Goal: Feedback & Contribution: Submit feedback/report problem

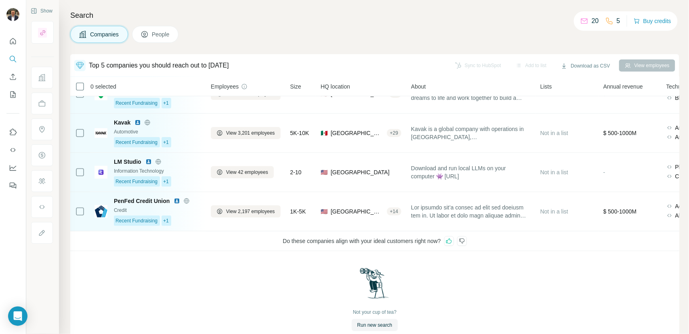
scroll to position [82, 0]
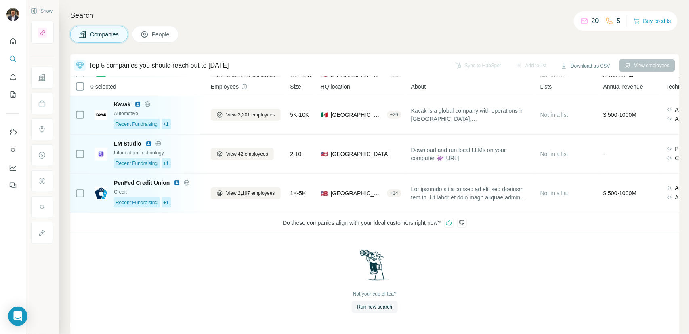
click at [465, 221] on icon at bounding box center [462, 222] width 6 height 6
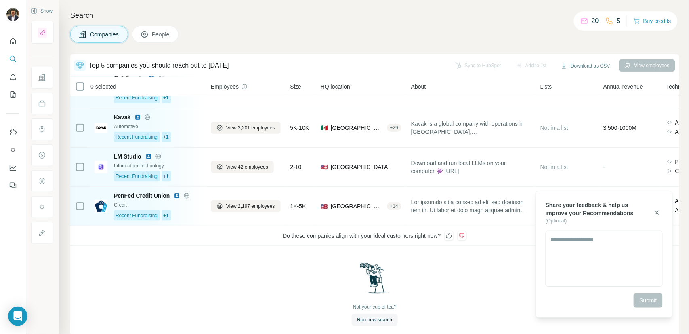
scroll to position [38, 0]
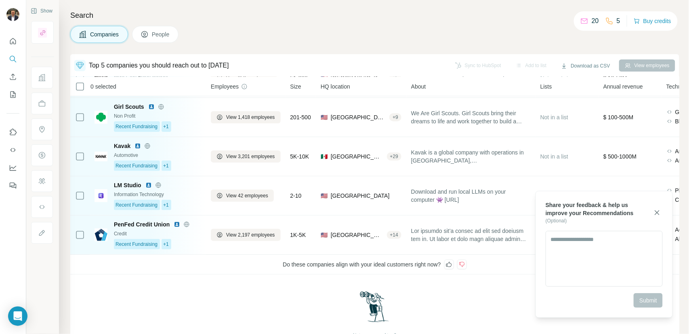
click at [451, 264] on icon at bounding box center [449, 264] width 6 height 5
click at [658, 212] on icon "button" at bounding box center [657, 212] width 4 height 4
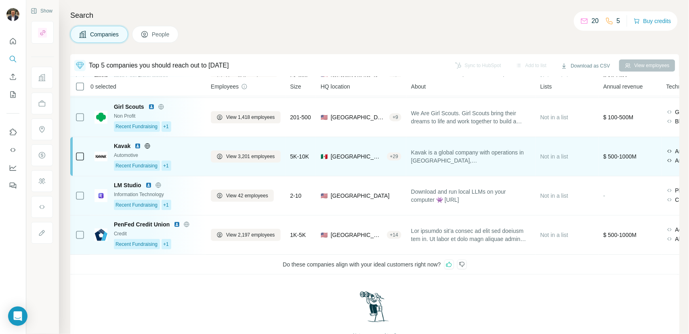
click at [188, 159] on div "Kavak Automotive Recent Fundraising +1" at bounding box center [157, 156] width 87 height 29
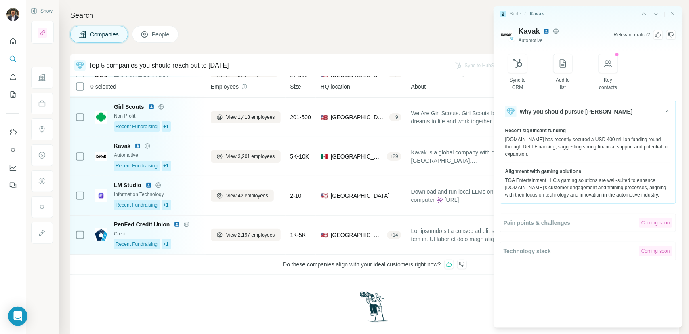
click at [656, 34] on icon at bounding box center [658, 34] width 6 height 6
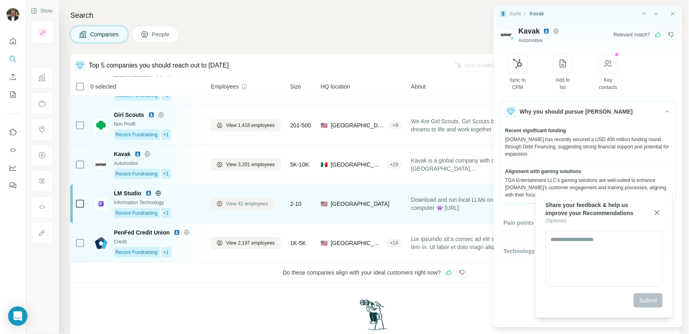
scroll to position [0, 0]
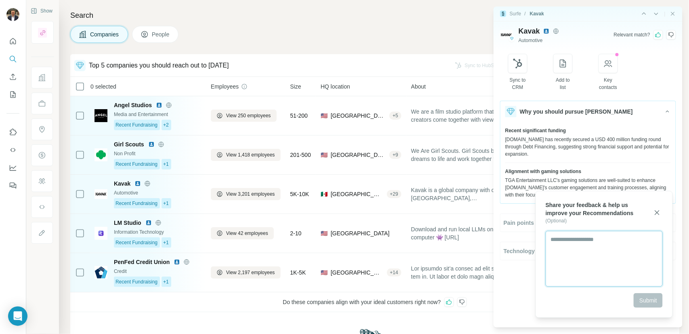
click at [565, 249] on textarea at bounding box center [604, 259] width 117 height 56
type textarea "**********"
click at [656, 302] on span "Submit" at bounding box center [648, 300] width 18 height 8
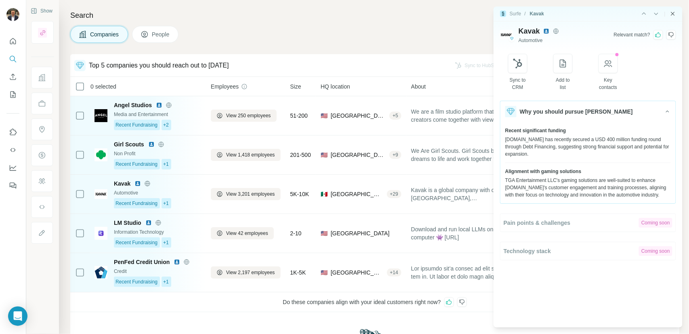
click at [672, 12] on icon "Close side panel" at bounding box center [673, 13] width 6 height 6
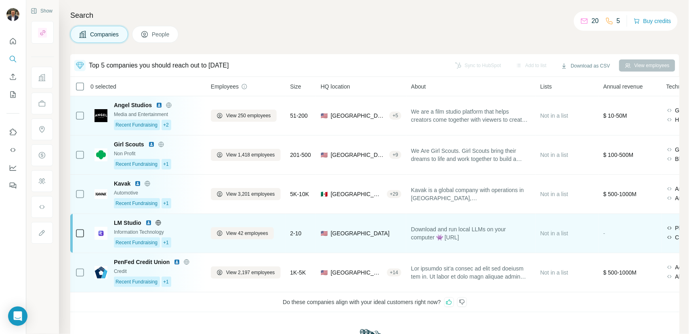
click at [195, 236] on div "LM Studio Information Technology Recent Fundraising +1" at bounding box center [157, 232] width 87 height 29
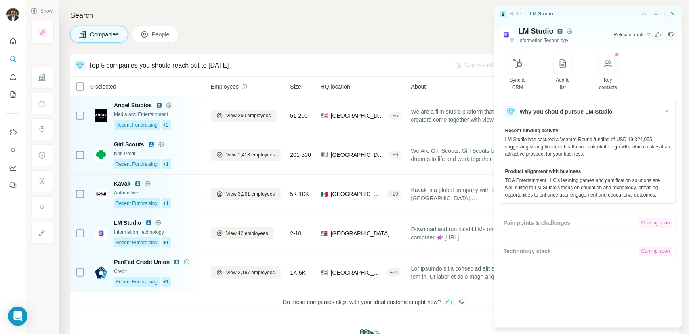
click at [673, 15] on icon "Close side panel" at bounding box center [673, 13] width 6 height 6
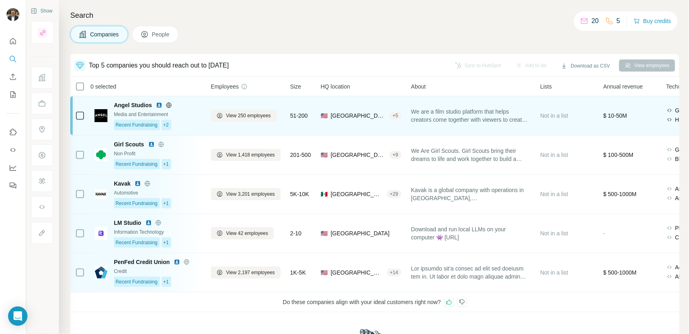
click at [185, 124] on div "Recent Fundraising +2" at bounding box center [157, 125] width 87 height 10
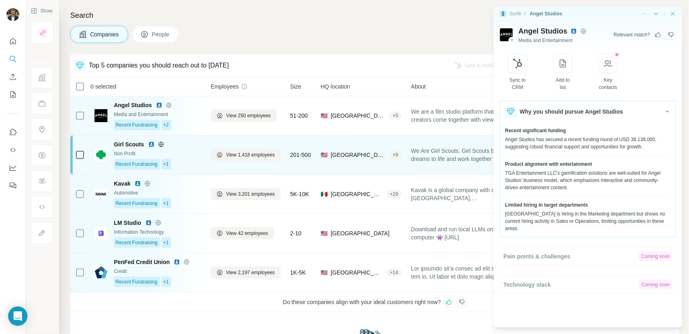
click at [186, 153] on div "Non Profit" at bounding box center [157, 153] width 87 height 7
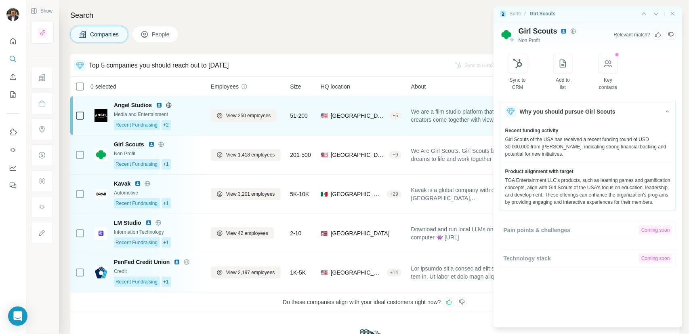
click at [194, 125] on div "Recent Fundraising +2" at bounding box center [157, 125] width 87 height 10
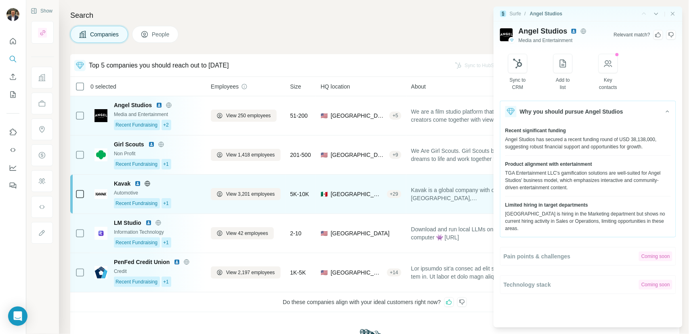
click at [195, 191] on div "Automotive" at bounding box center [157, 192] width 87 height 7
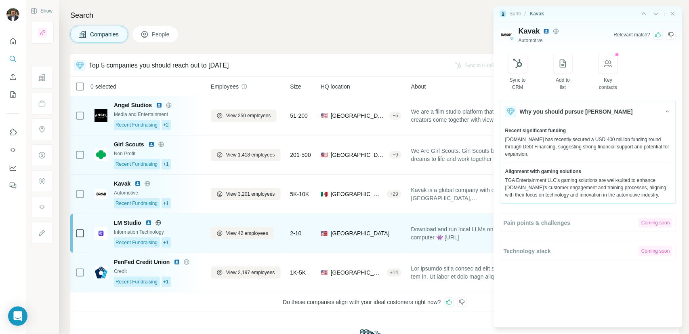
click at [195, 223] on div "LM Studio" at bounding box center [157, 222] width 87 height 8
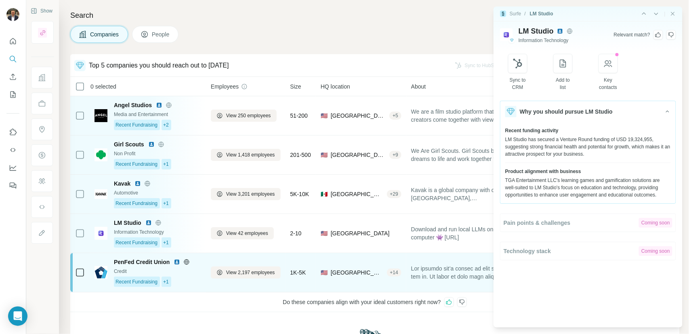
click at [189, 278] on div "Recent Fundraising +1" at bounding box center [157, 281] width 87 height 10
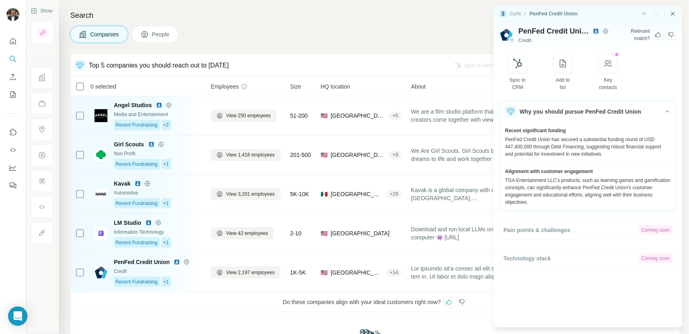
click at [672, 15] on icon "Close side panel" at bounding box center [673, 13] width 6 height 6
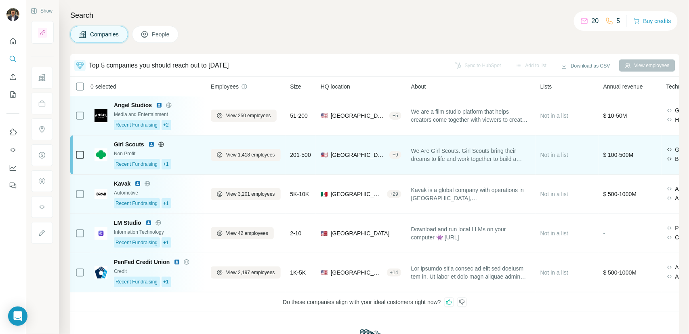
click at [195, 166] on div "Recent Fundraising +1" at bounding box center [157, 164] width 87 height 10
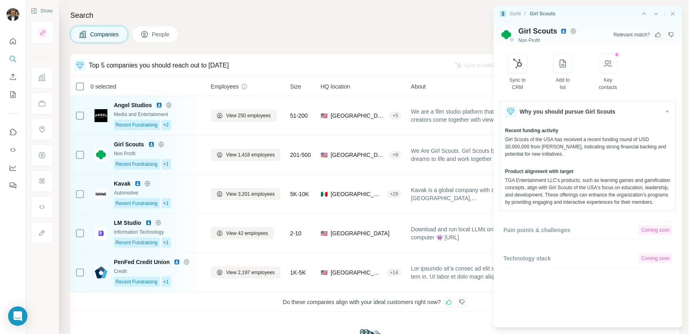
click at [313, 46] on div "Search Companies People Top 5 companies you should reach out to [DATE] Sync to …" at bounding box center [374, 167] width 630 height 334
click at [672, 14] on icon "Close side panel" at bounding box center [673, 14] width 4 height 4
